Goal: Navigation & Orientation: Go to known website

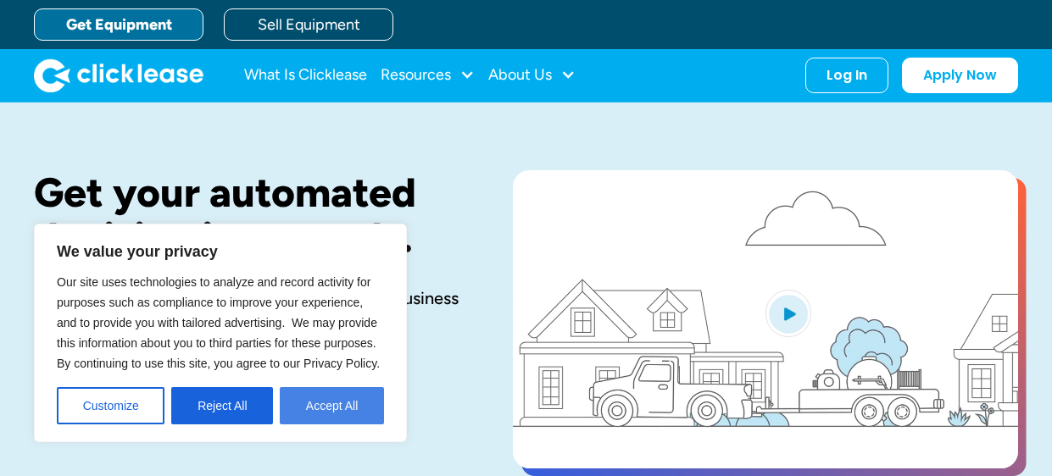
click at [335, 411] on button "Accept All" at bounding box center [332, 405] width 104 height 37
